Goal: Information Seeking & Learning: Learn about a topic

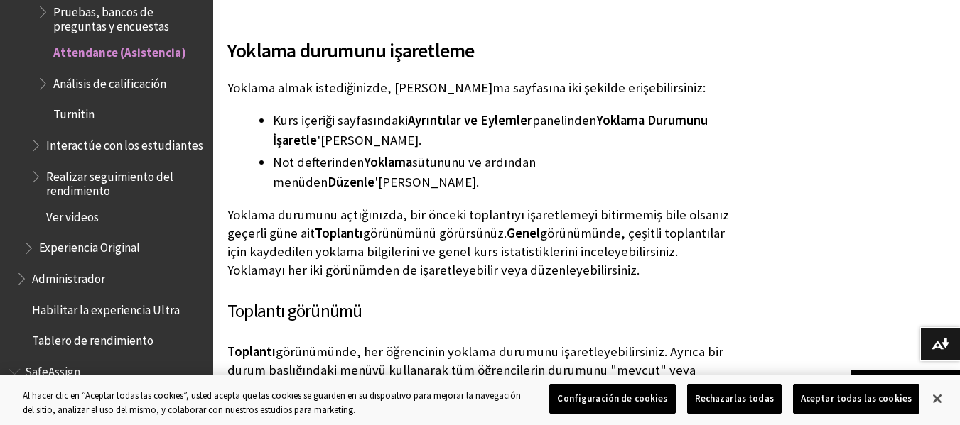
click at [122, 72] on span "Análisis de calificación" at bounding box center [109, 81] width 113 height 19
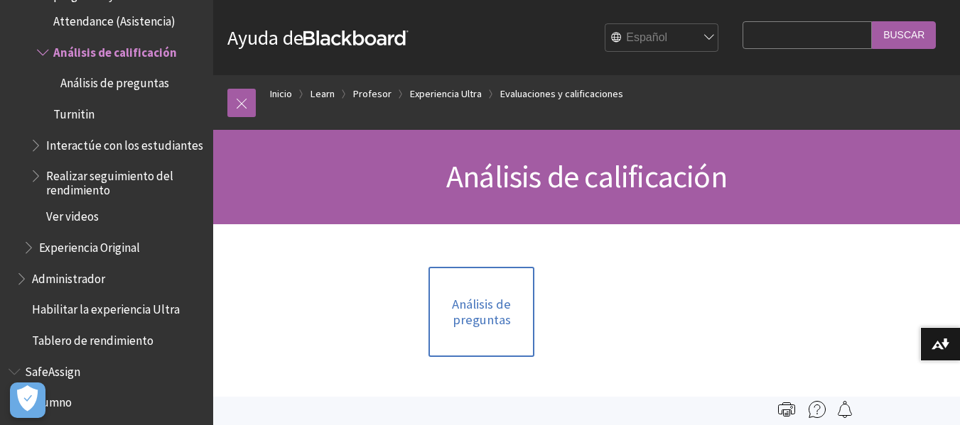
click at [771, 38] on input "Search Query" at bounding box center [806, 35] width 129 height 28
type input "asistencias"
click at [872, 21] on input "Buscar" at bounding box center [904, 35] width 64 height 28
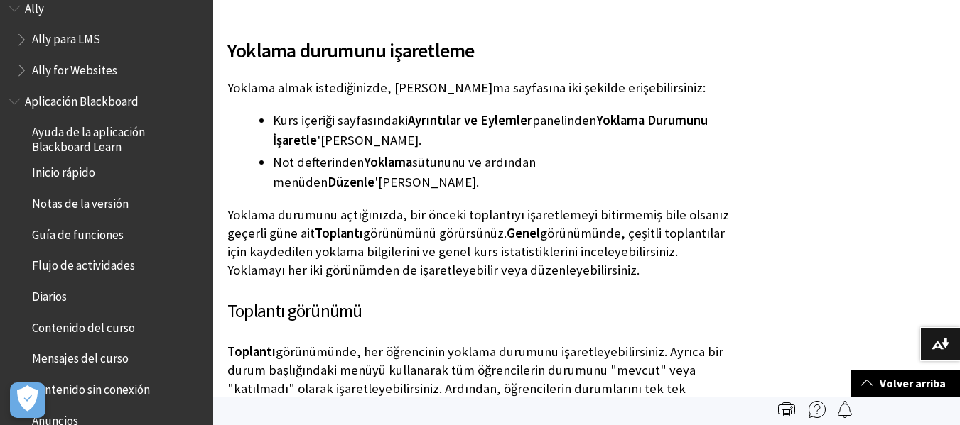
scroll to position [6, 0]
